Goal: Task Accomplishment & Management: Use online tool/utility

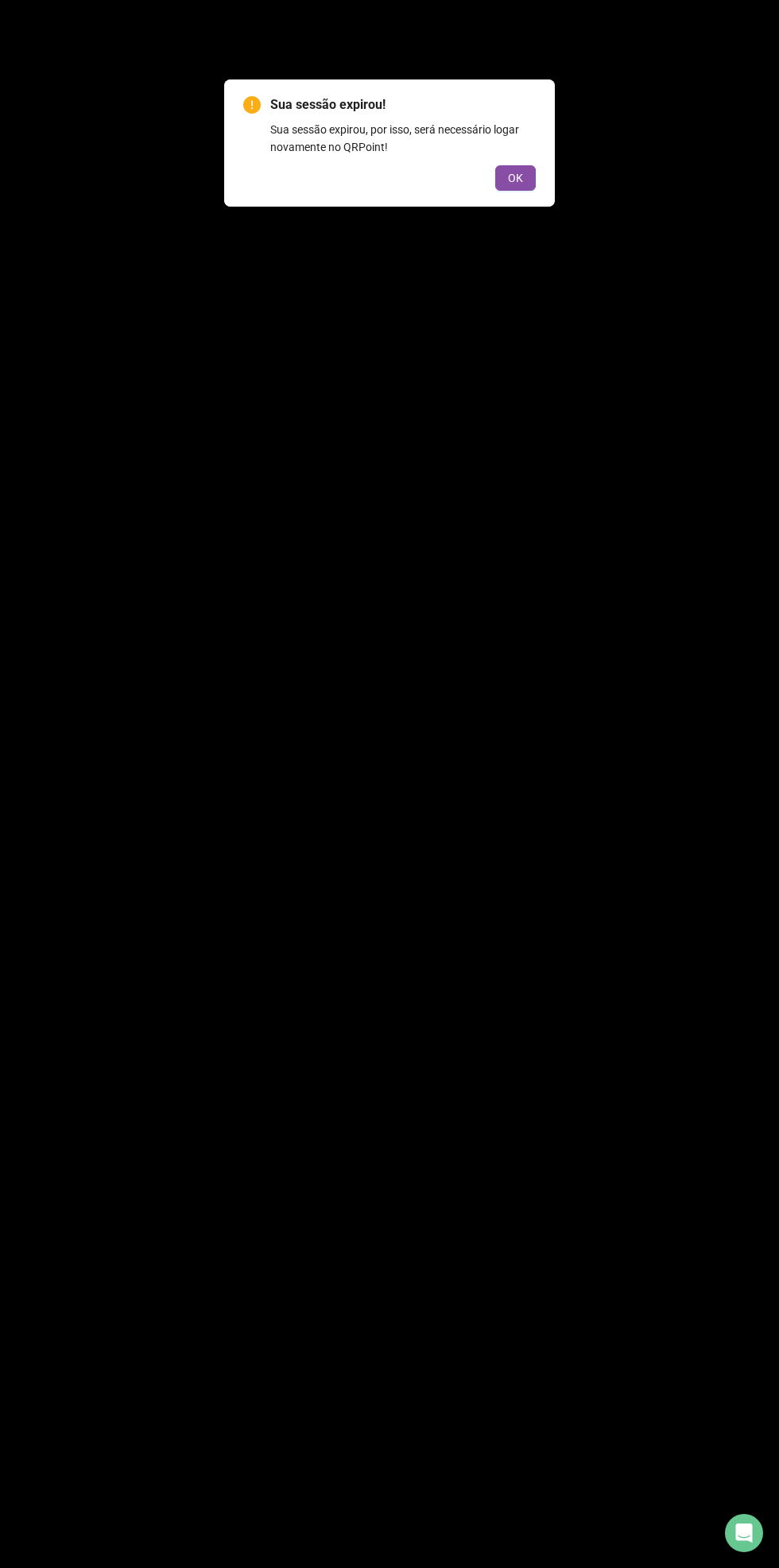
click at [499, 188] on button "OK" at bounding box center [515, 178] width 40 height 25
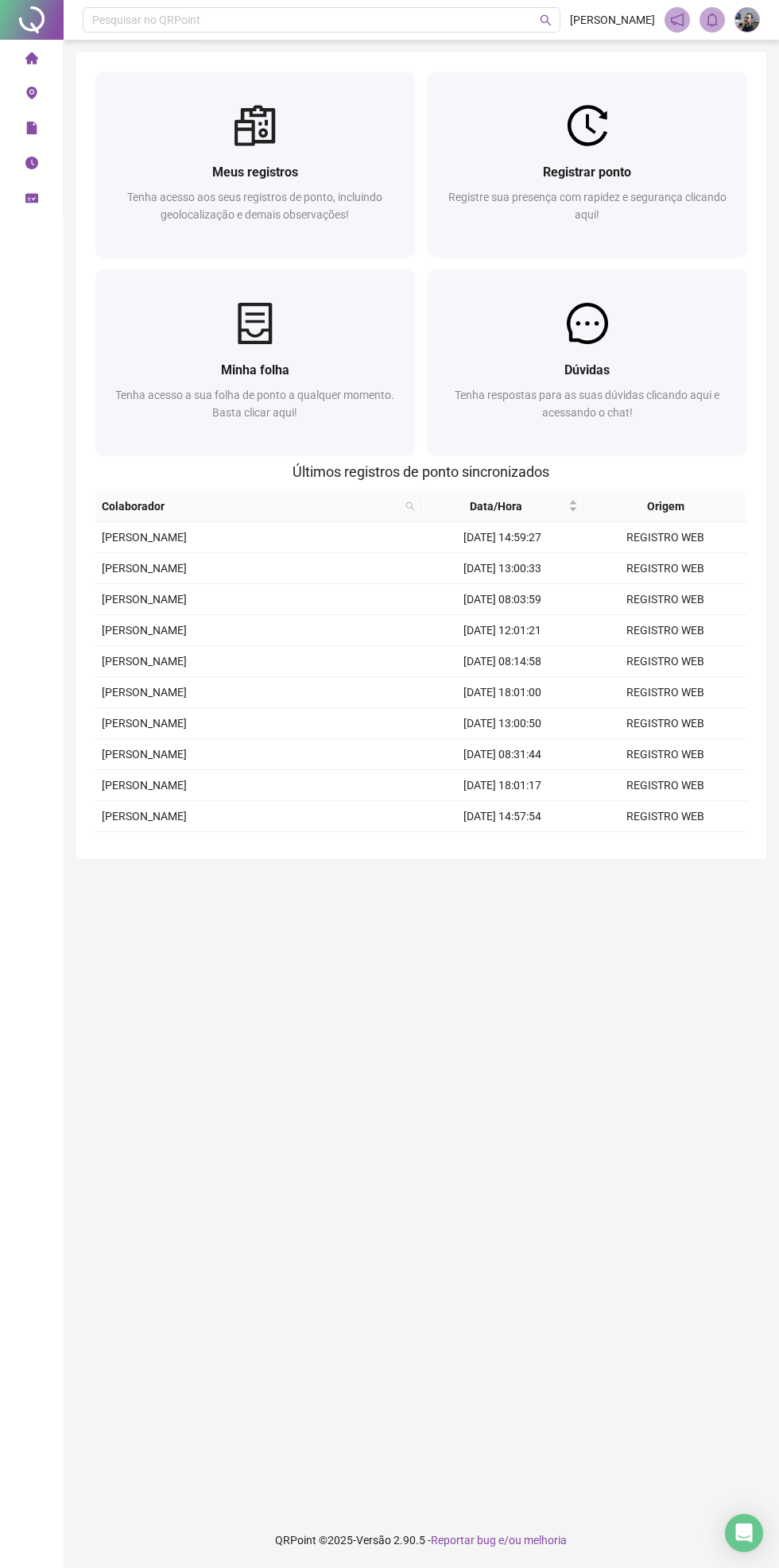
click at [579, 167] on span "Registrar ponto" at bounding box center [588, 171] width 88 height 15
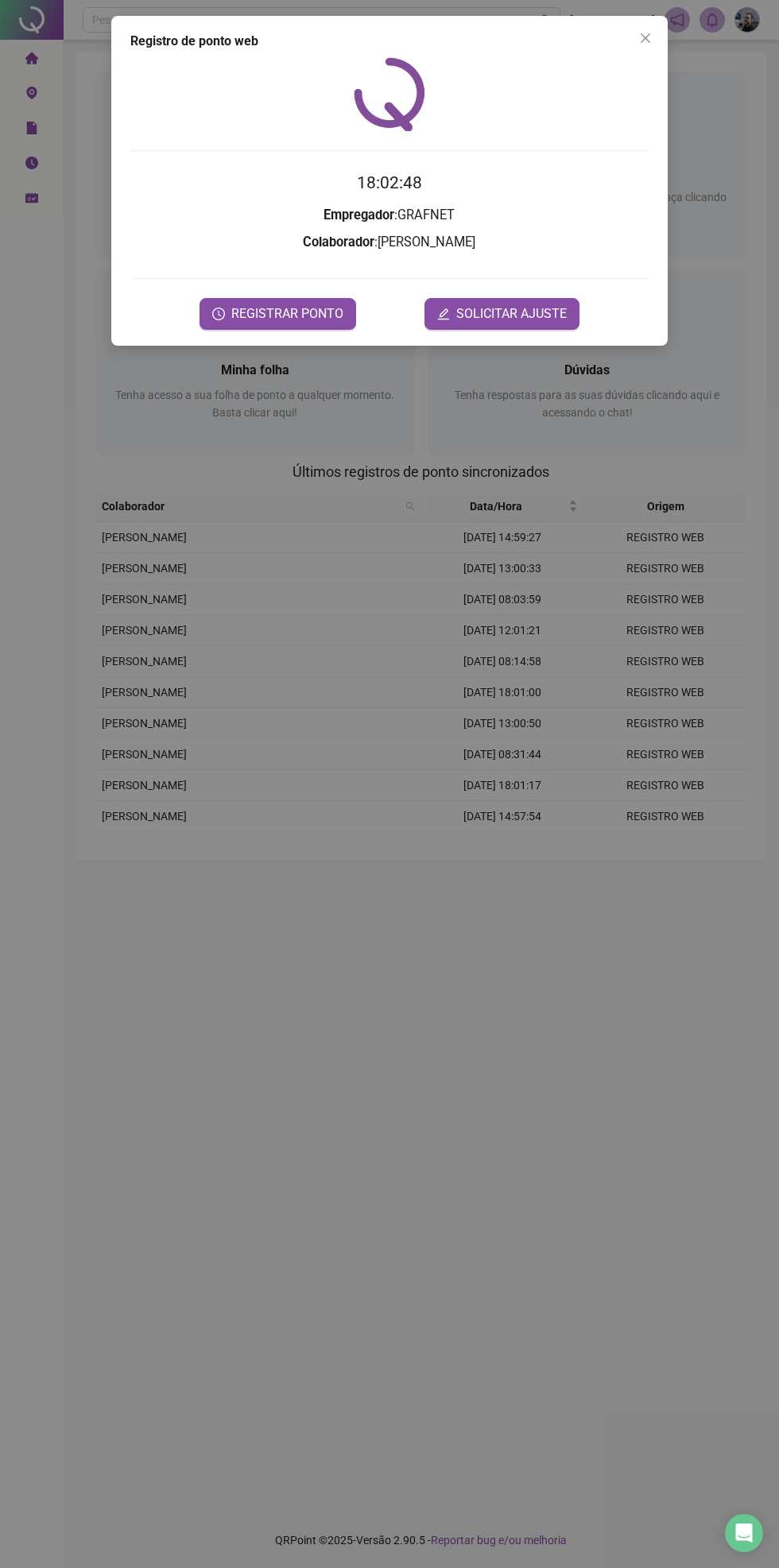
click at [301, 320] on span "REGISTRAR PONTO" at bounding box center [288, 314] width 113 height 19
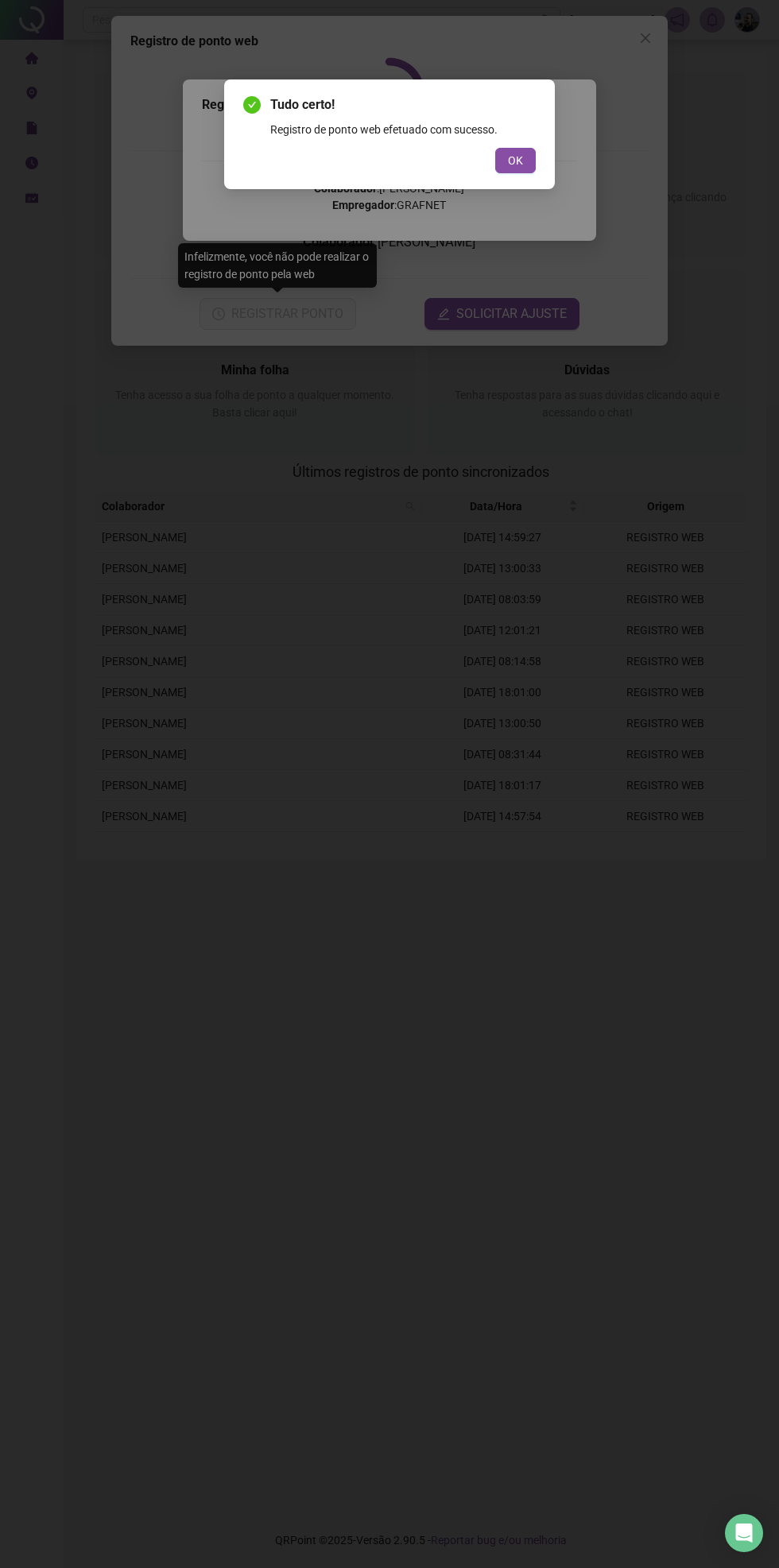
click at [503, 161] on button "OK" at bounding box center [515, 160] width 40 height 25
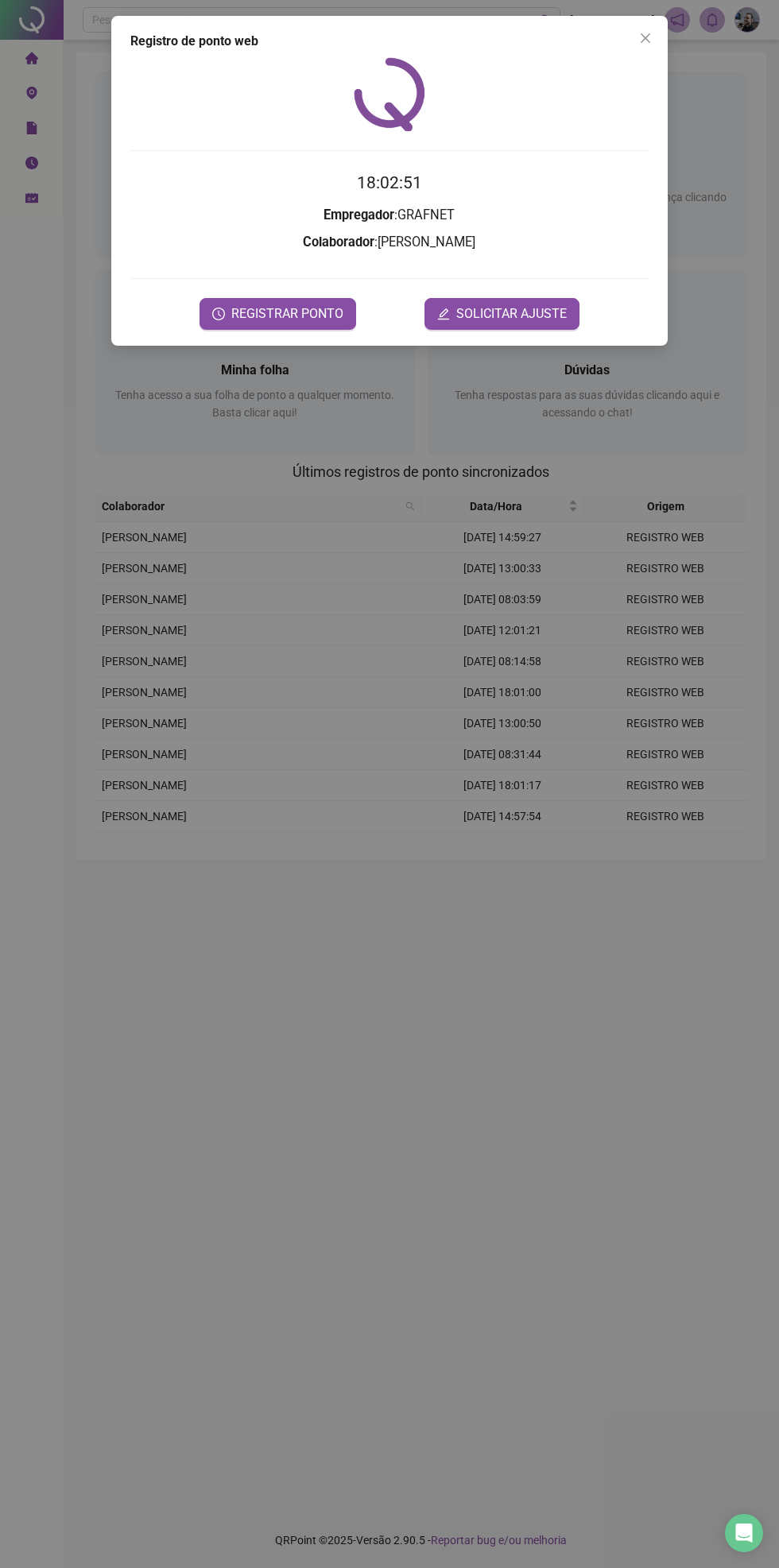
click at [665, 42] on div "Registro de ponto web 18:02:51 Empregador : GRAFNET Colaborador : FRANCISLEUDO …" at bounding box center [390, 180] width 557 height 330
click at [645, 38] on icon "close" at bounding box center [645, 38] width 10 height 10
